Goal: Use online tool/utility

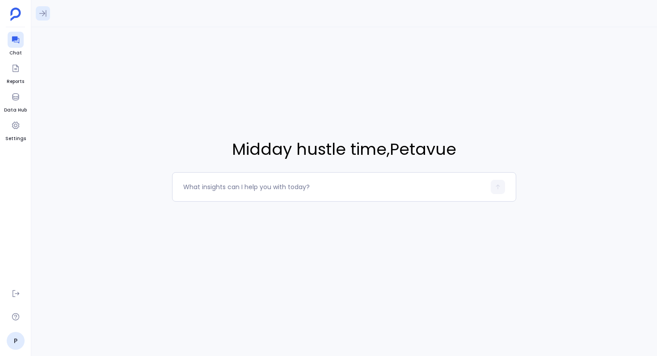
click at [40, 13] on icon at bounding box center [42, 13] width 9 height 9
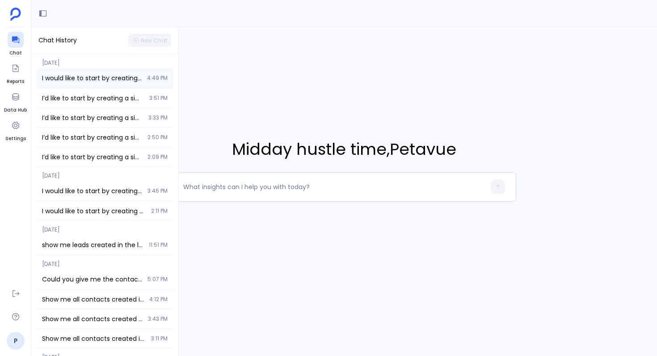
click at [88, 84] on div "I would like to start by creating a simple report. My goal is: 1. To have a fun…" at bounding box center [105, 78] width 136 height 20
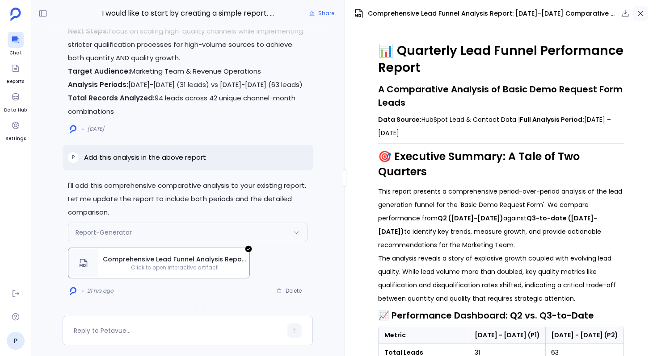
click at [637, 17] on icon "button" at bounding box center [640, 13] width 9 height 9
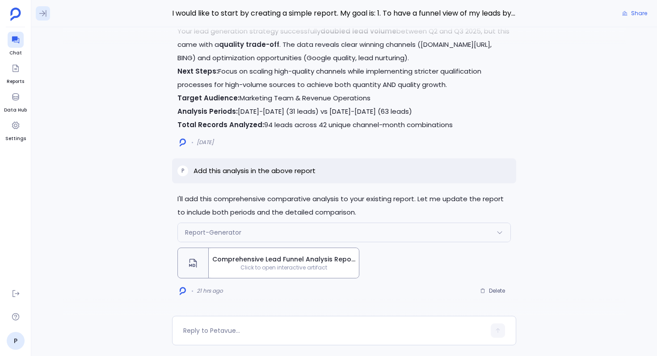
click at [41, 9] on icon at bounding box center [42, 13] width 9 height 9
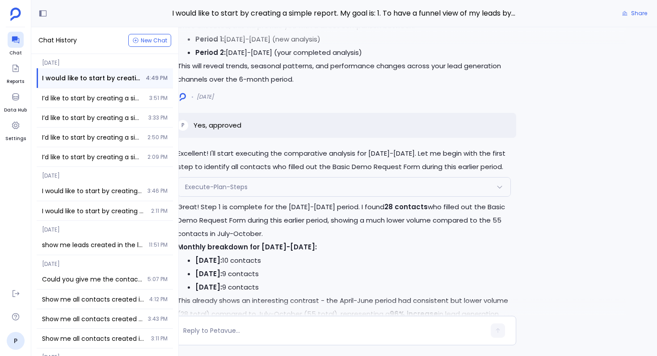
scroll to position [-1993, 0]
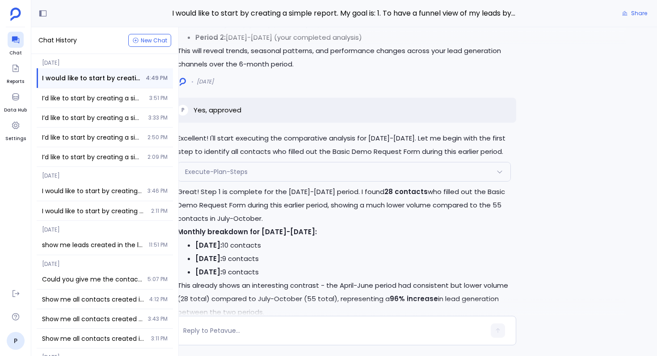
click at [268, 181] on div "Execute-Plan-Steps" at bounding box center [344, 172] width 332 height 19
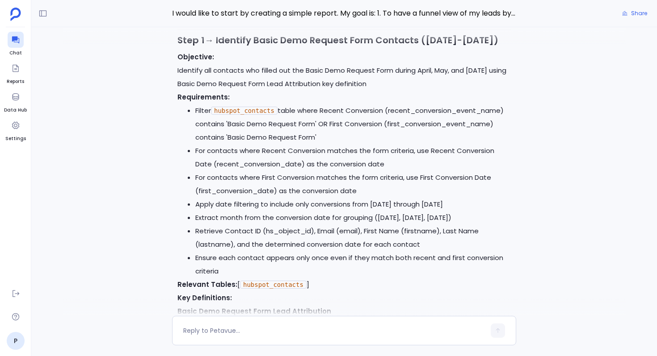
scroll to position [-3223, 0]
